Goal: Transaction & Acquisition: Purchase product/service

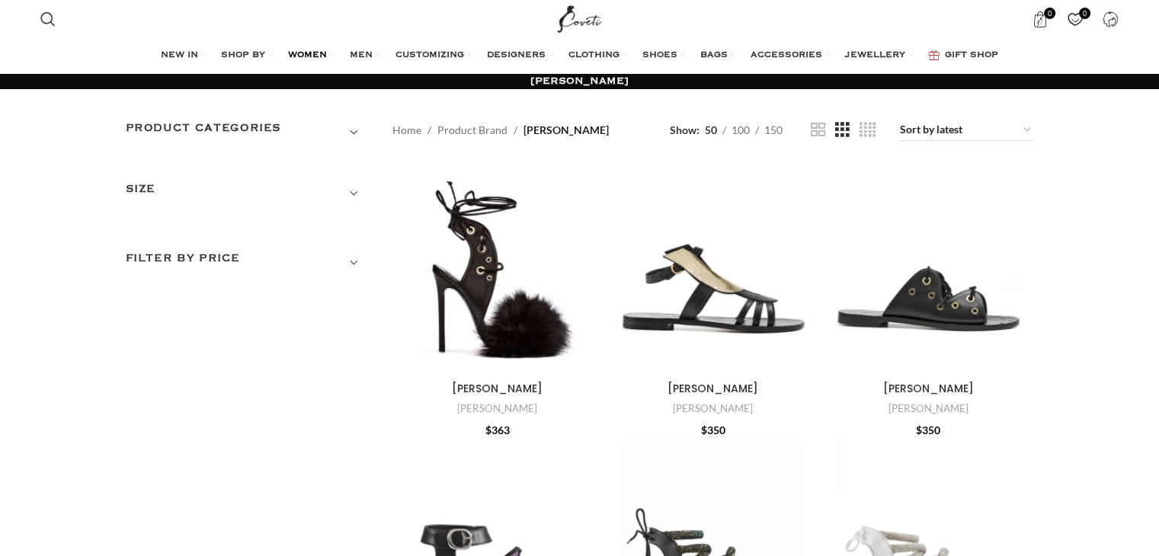
click at [314, 53] on span "WOMEN" at bounding box center [307, 56] width 39 height 12
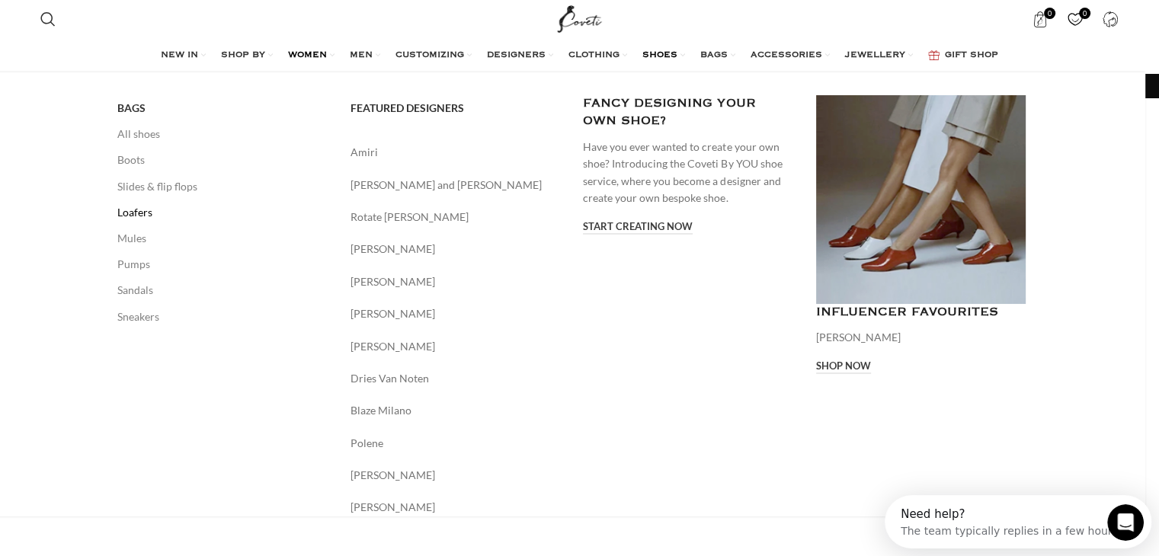
click at [149, 219] on link "Loafers" at bounding box center [222, 213] width 210 height 26
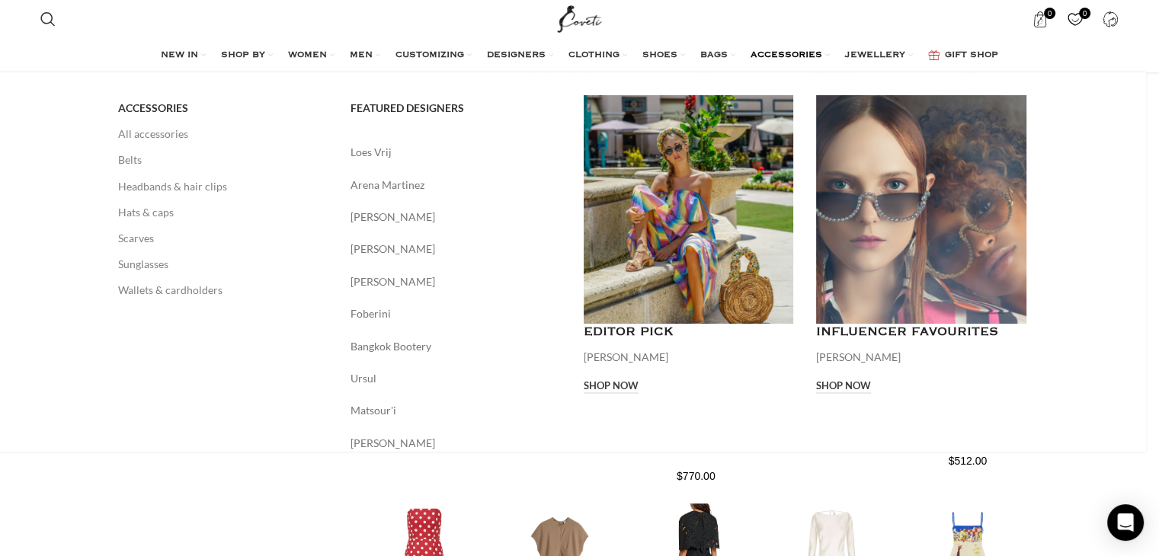
scroll to position [686, 0]
